Goal: Task Accomplishment & Management: Complete application form

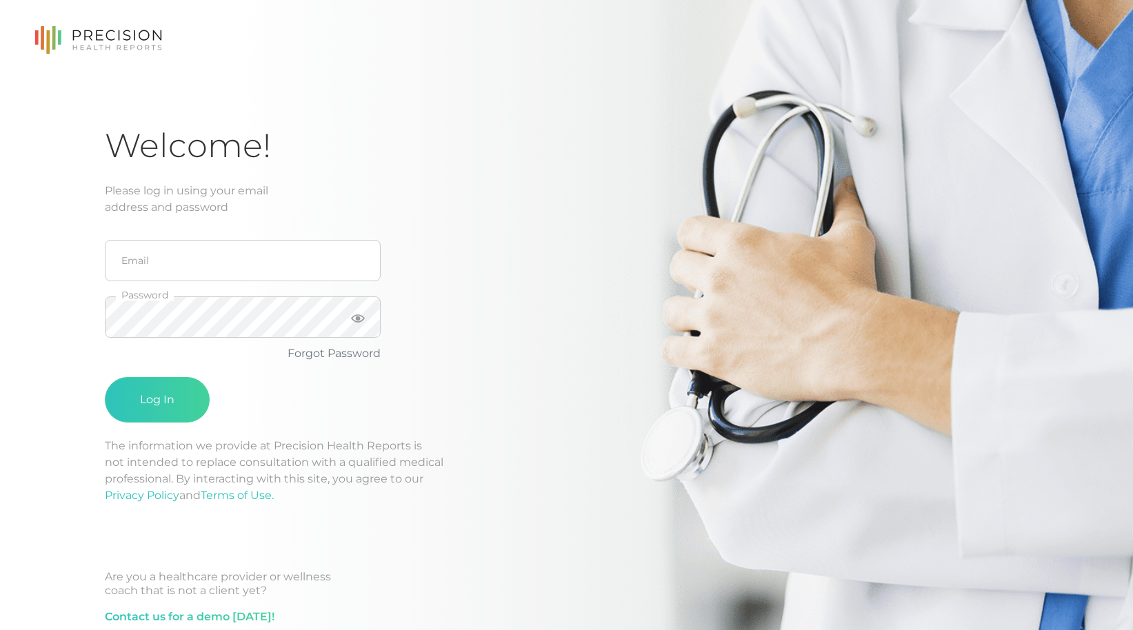
drag, startPoint x: 210, startPoint y: 239, endPoint x: 209, endPoint y: 259, distance: 20.7
click at [210, 239] on fieldset "Email" at bounding box center [243, 260] width 276 height 57
click at [207, 259] on input "email" at bounding box center [243, 260] width 276 height 41
type input "[EMAIL_ADDRESS][DOMAIN_NAME]"
click at [156, 409] on button "Log In" at bounding box center [157, 399] width 105 height 45
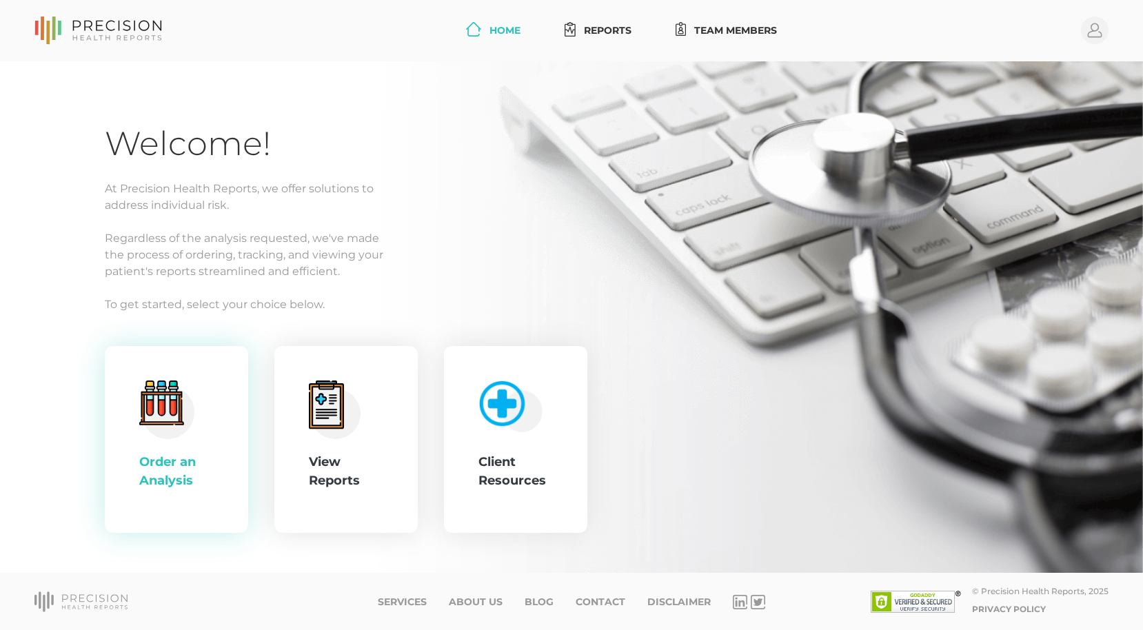
click at [165, 431] on circle at bounding box center [167, 411] width 53 height 53
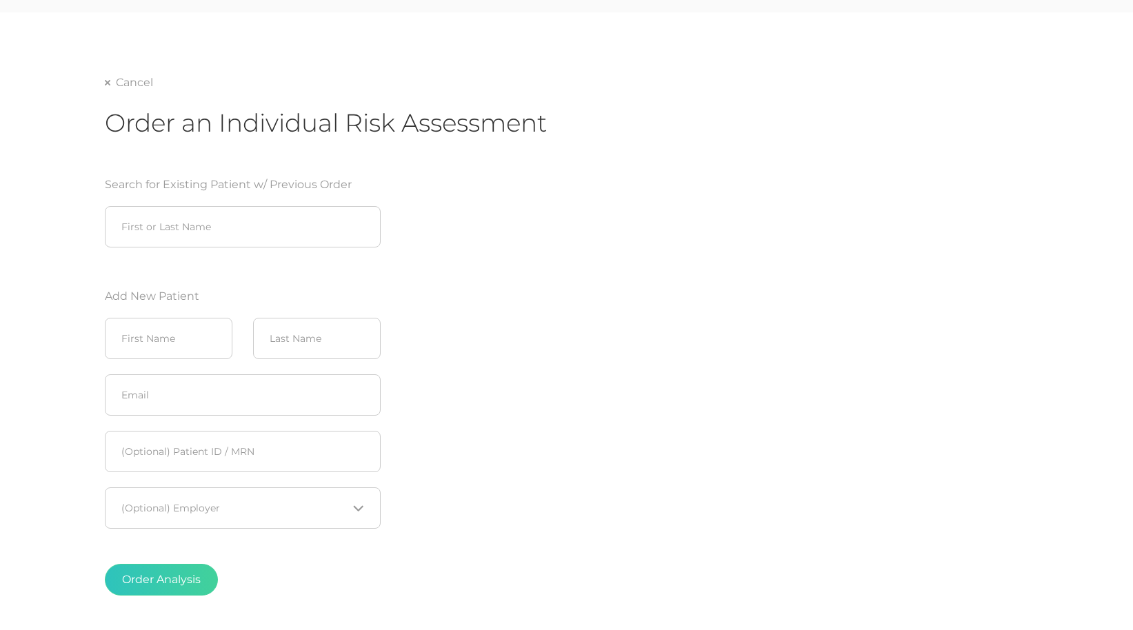
scroll to position [69, 0]
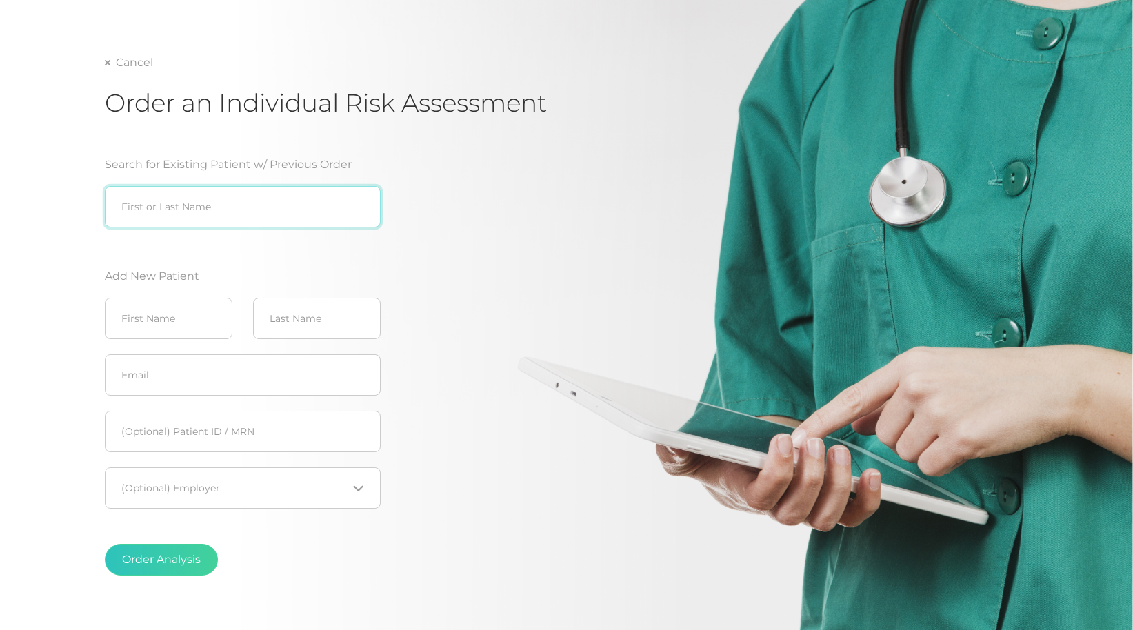
click at [189, 205] on input "search" at bounding box center [243, 206] width 276 height 41
type input "j"
type input "c"
type input "[PERSON_NAME]"
click at [357, 207] on input "[PERSON_NAME]" at bounding box center [243, 206] width 276 height 41
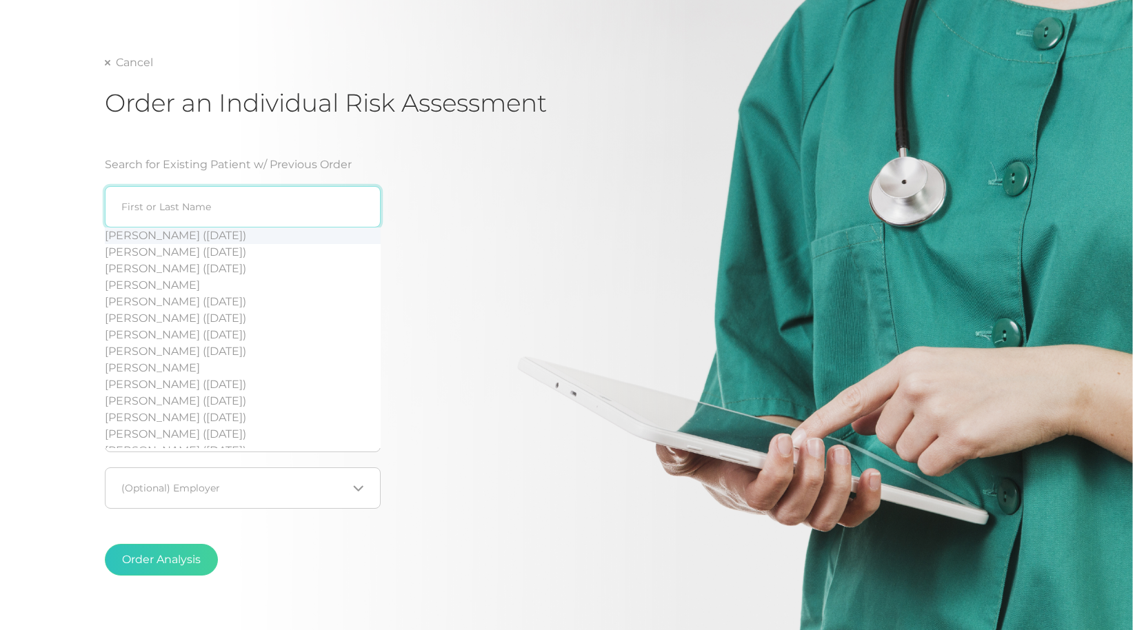
click at [210, 214] on input "search" at bounding box center [243, 206] width 276 height 41
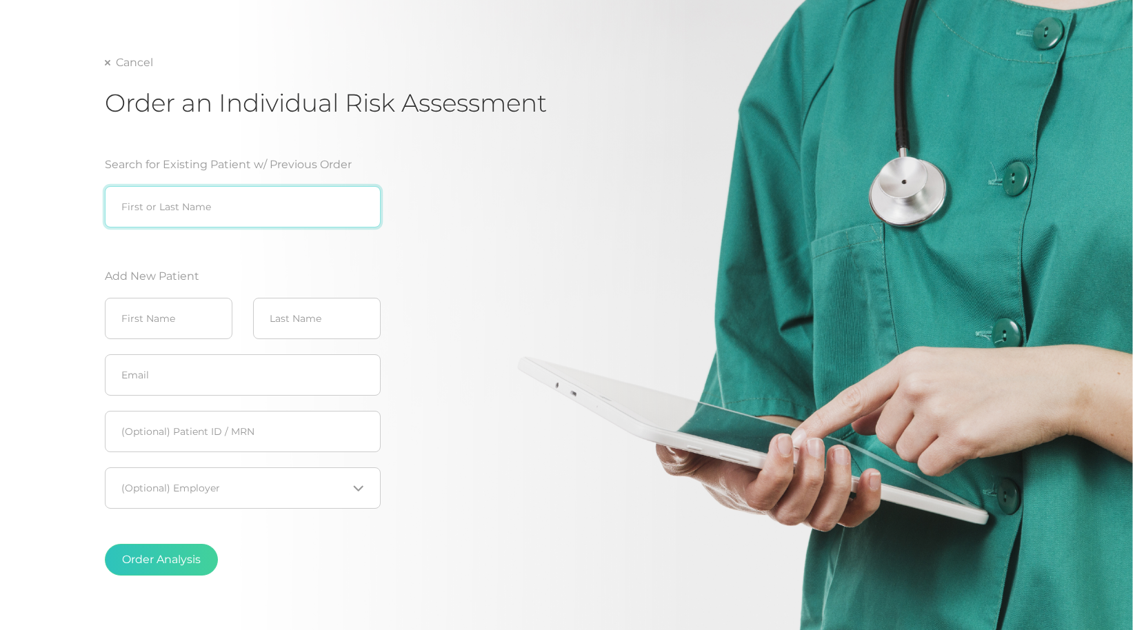
click at [175, 206] on input "search" at bounding box center [243, 206] width 276 height 41
type input "[DEMOGRAPHIC_DATA]"
click at [358, 209] on input "[DEMOGRAPHIC_DATA]" at bounding box center [243, 206] width 276 height 41
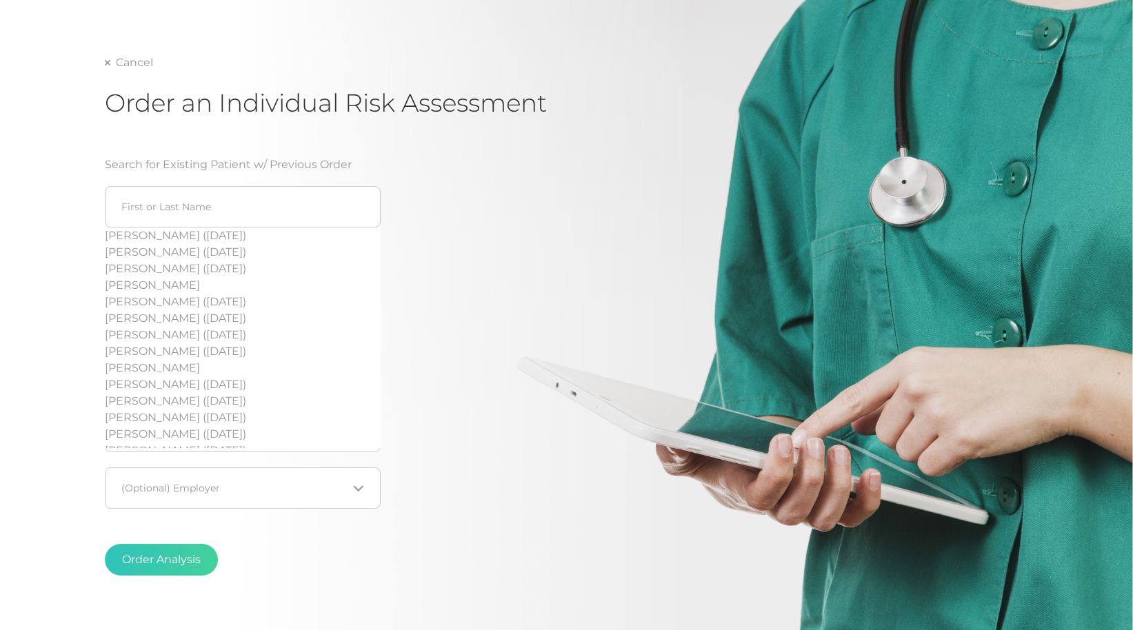
click at [550, 173] on div "Cancel Order an Individual Risk Assessment Search for Existing Patient w/ Previ…" at bounding box center [566, 342] width 923 height 576
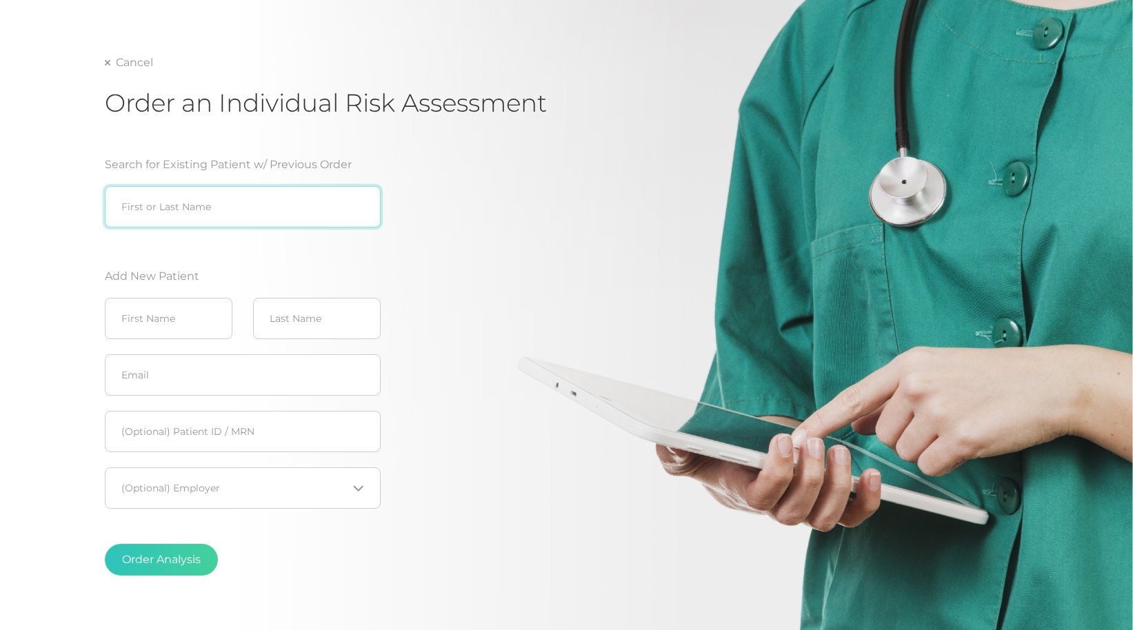
click at [154, 202] on input "search" at bounding box center [243, 206] width 276 height 41
click at [267, 207] on input "search" at bounding box center [243, 206] width 276 height 41
click at [198, 233] on div "Phe [PERSON_NAME] ([DATE])" at bounding box center [243, 235] width 276 height 17
type input "[PERSON_NAME] ([DATE])"
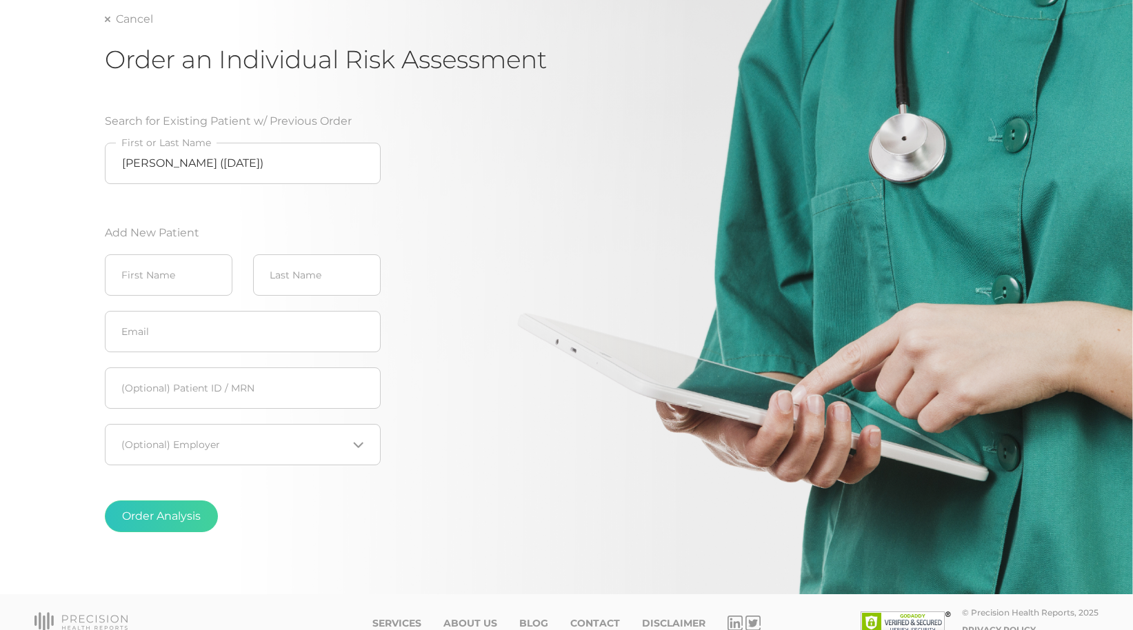
scroll to position [133, 0]
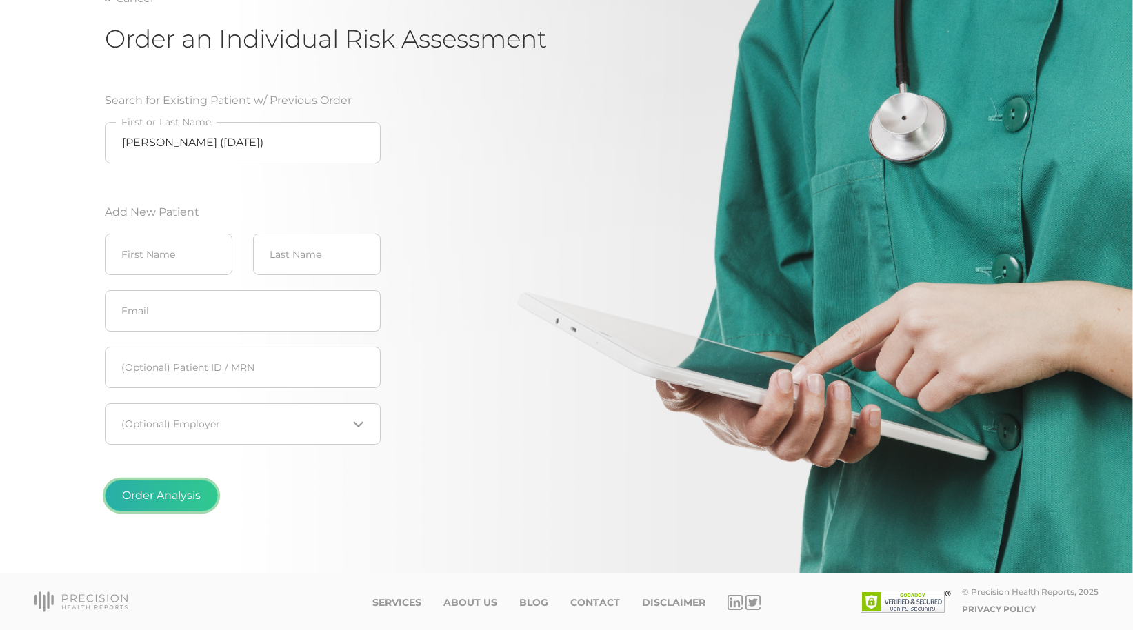
click at [146, 503] on button "Order Analysis" at bounding box center [161, 496] width 113 height 32
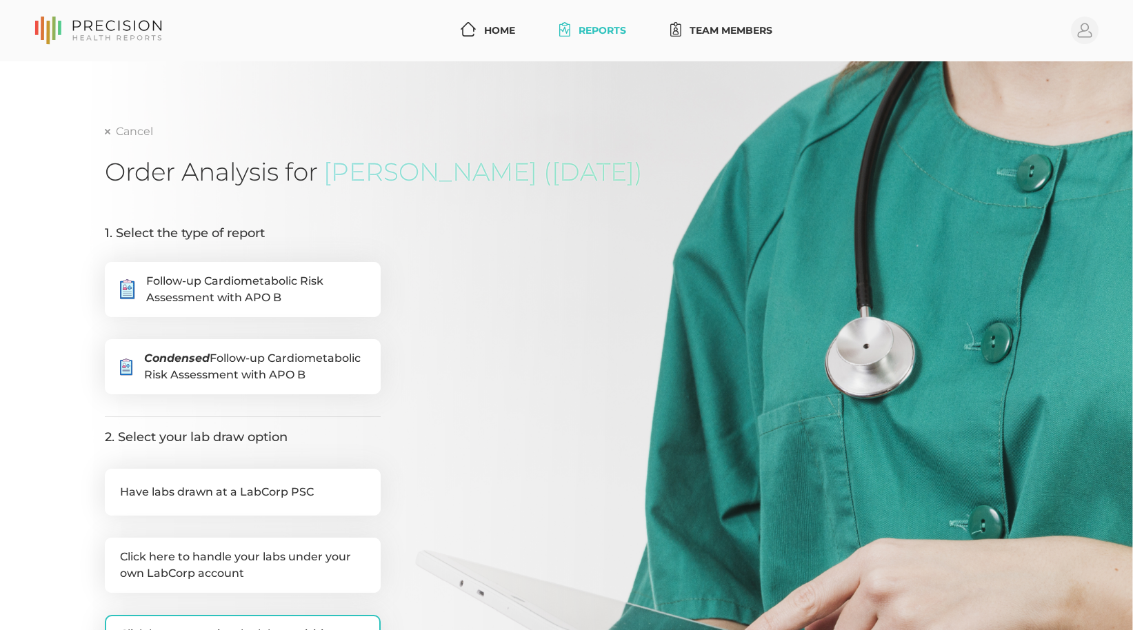
scroll to position [69, 0]
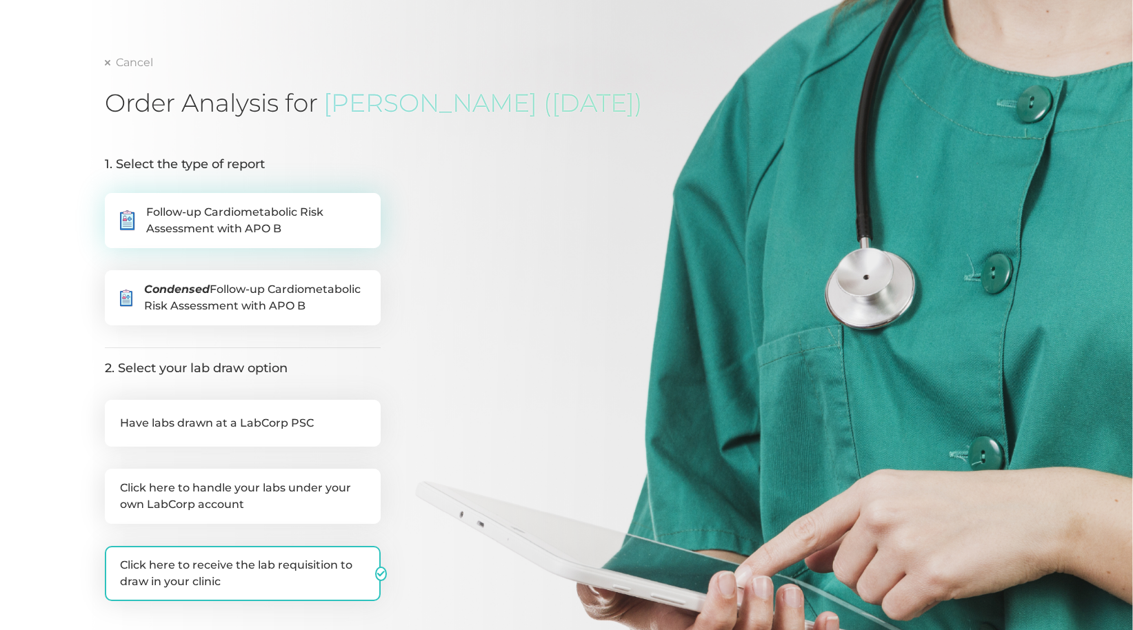
click at [322, 217] on span "Follow-up Cardiometabolic Risk Assessment with APO B" at bounding box center [255, 220] width 219 height 33
click at [116, 207] on input ".cls-5{fill:#fff}.cls-8{fill:#3a2c60} Follow-up Cardiometabolic Risk Assessment…" at bounding box center [110, 200] width 11 height 14
radio input "true"
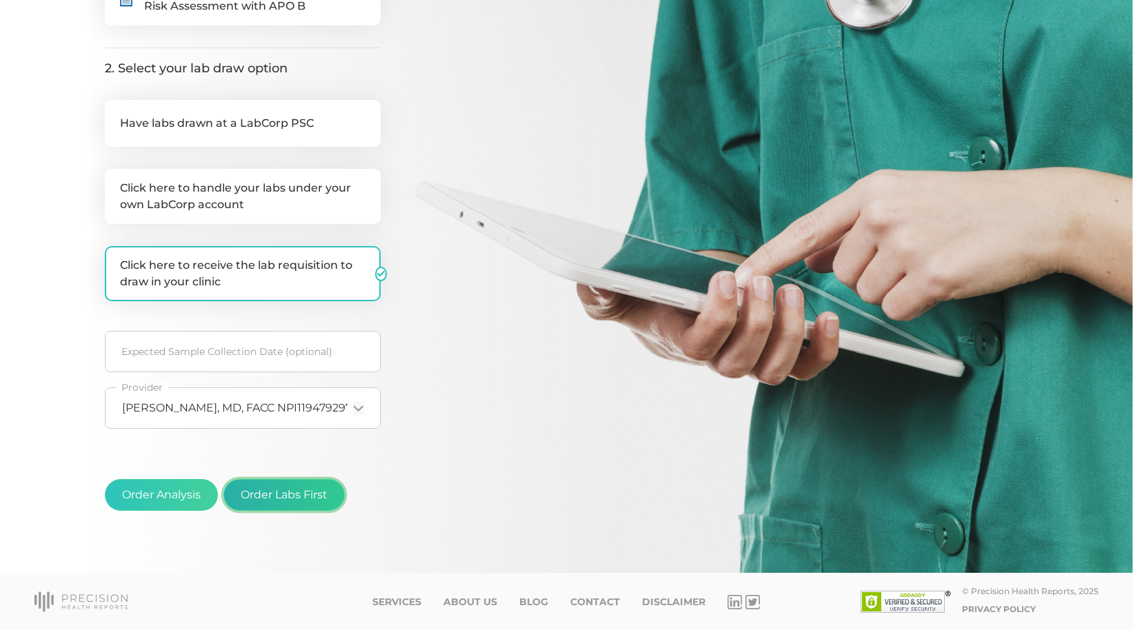
click at [300, 503] on button "Order Labs First" at bounding box center [283, 495] width 121 height 32
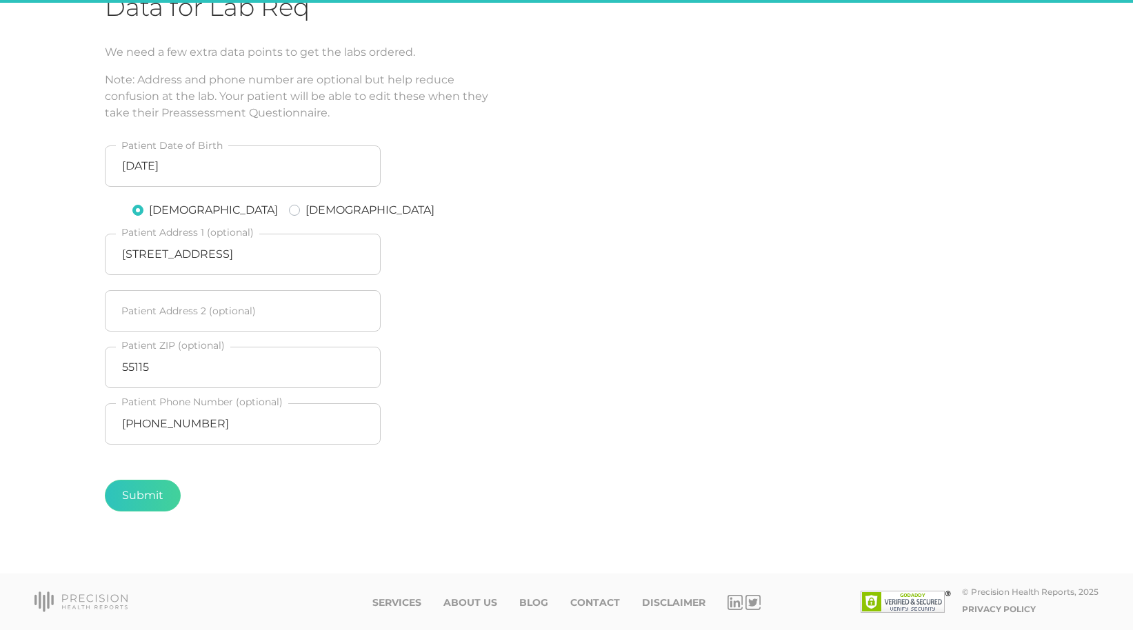
scroll to position [165, 0]
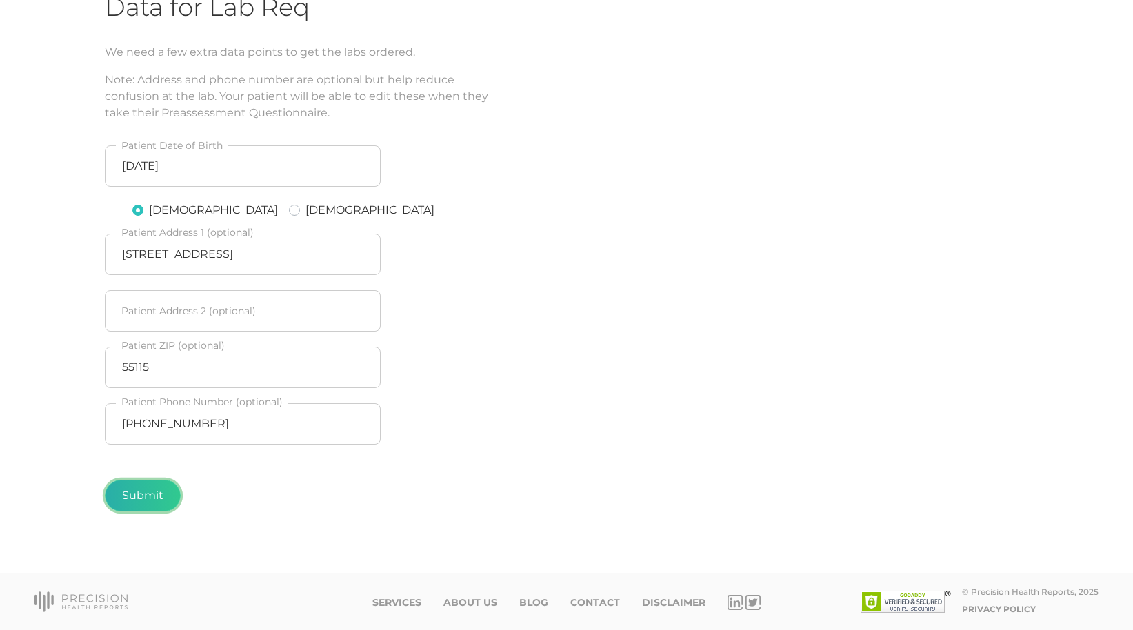
click at [148, 496] on button "Submit" at bounding box center [143, 496] width 76 height 32
